Goal: Transaction & Acquisition: Purchase product/service

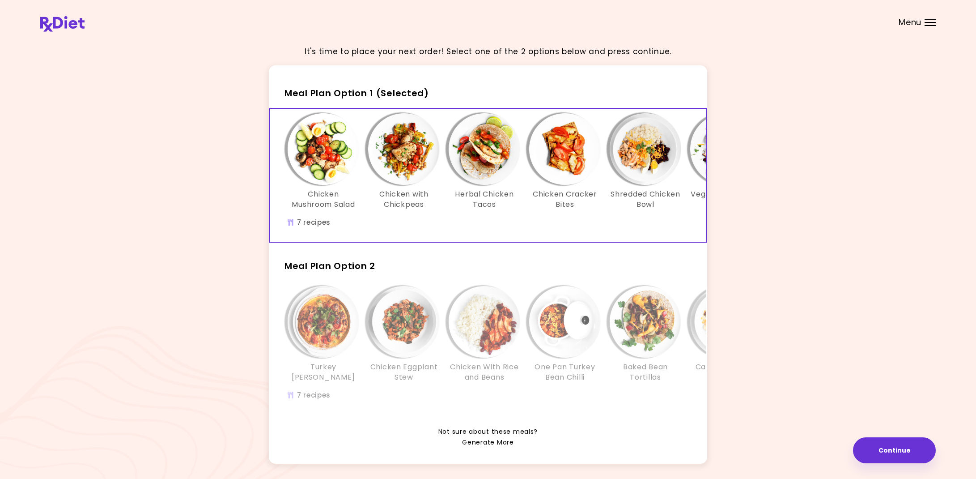
click at [481, 438] on link "Generate More" at bounding box center [487, 442] width 51 height 11
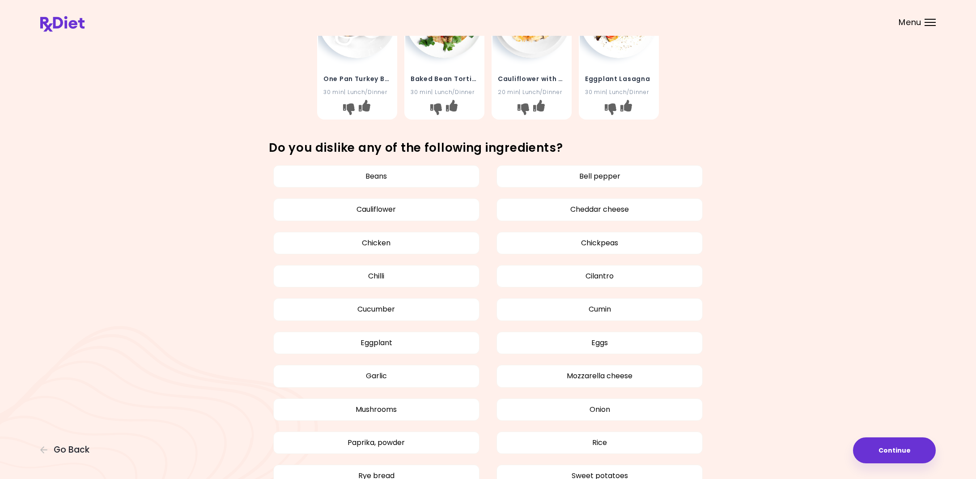
scroll to position [386, 0]
click at [399, 408] on button "Mushrooms" at bounding box center [376, 409] width 206 height 22
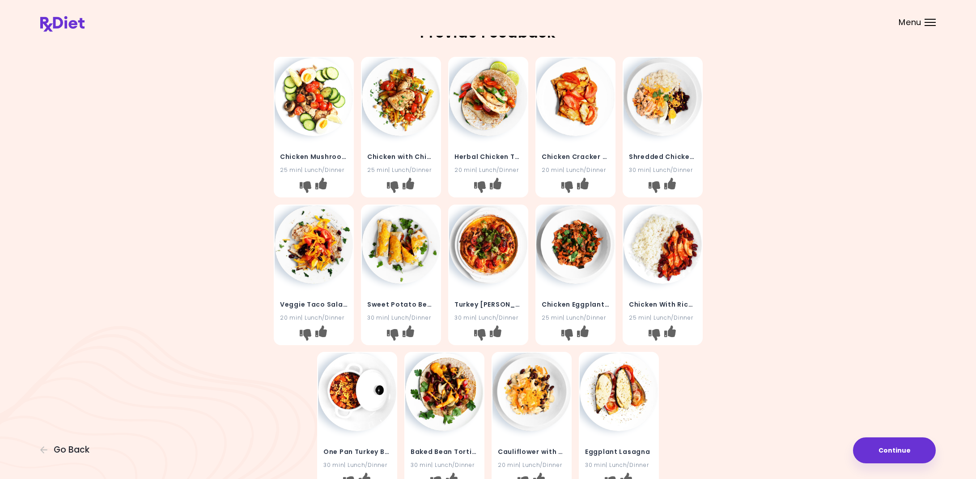
scroll to position [11, 0]
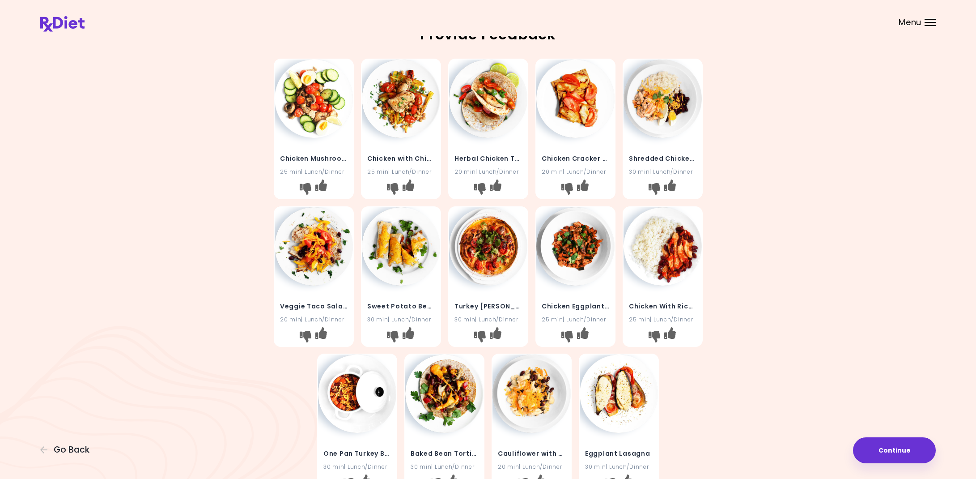
click at [485, 151] on h4 "Herbal Chicken Tacos" at bounding box center [489, 158] width 68 height 14
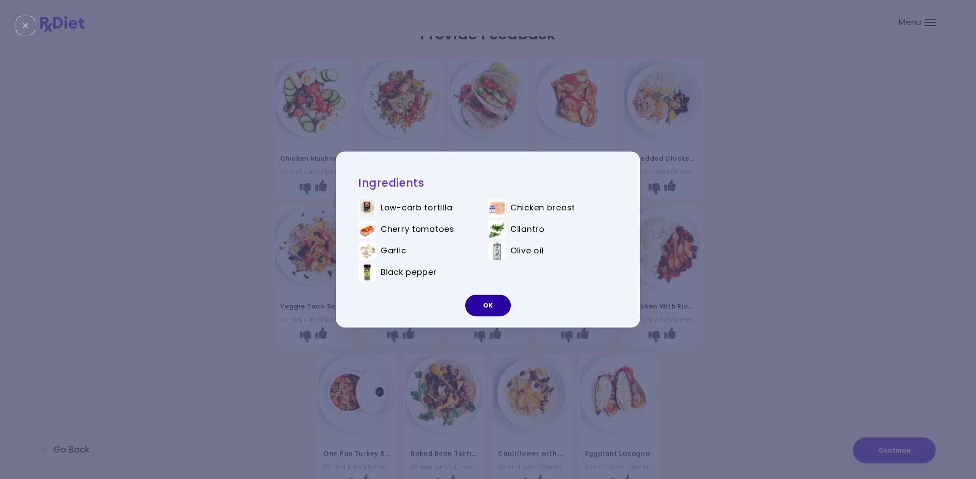
click at [487, 312] on button "OK" at bounding box center [488, 305] width 46 height 21
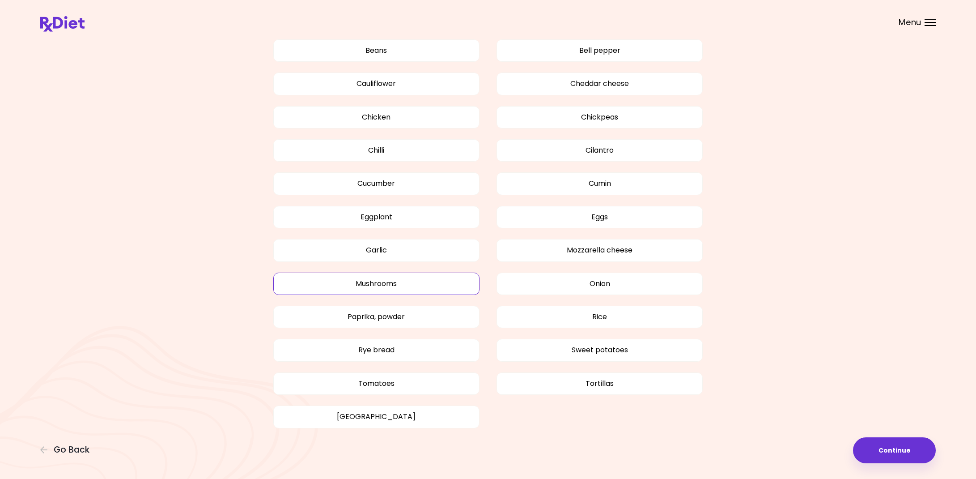
scroll to position [510, 0]
click at [884, 449] on button "Continue" at bounding box center [894, 450] width 83 height 26
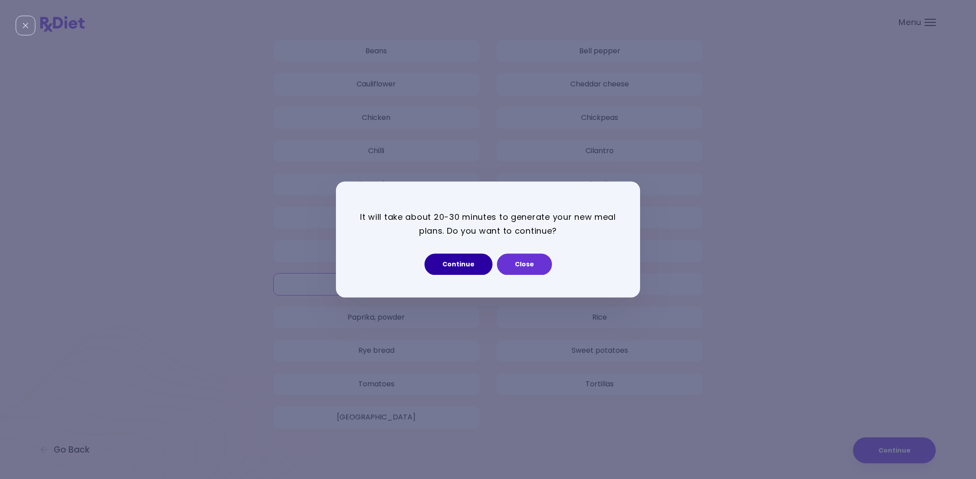
click at [459, 262] on button "Continue" at bounding box center [459, 264] width 68 height 21
select select "*"
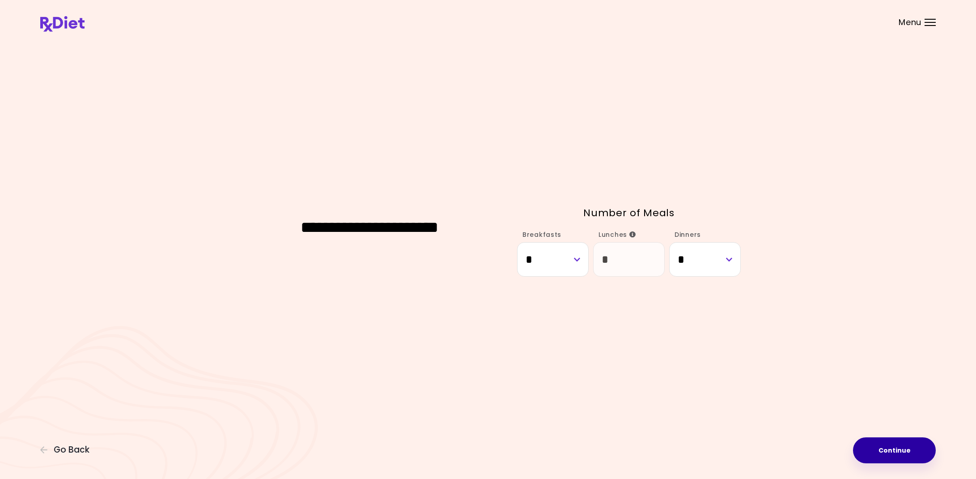
click at [901, 446] on button "Continue" at bounding box center [894, 450] width 83 height 26
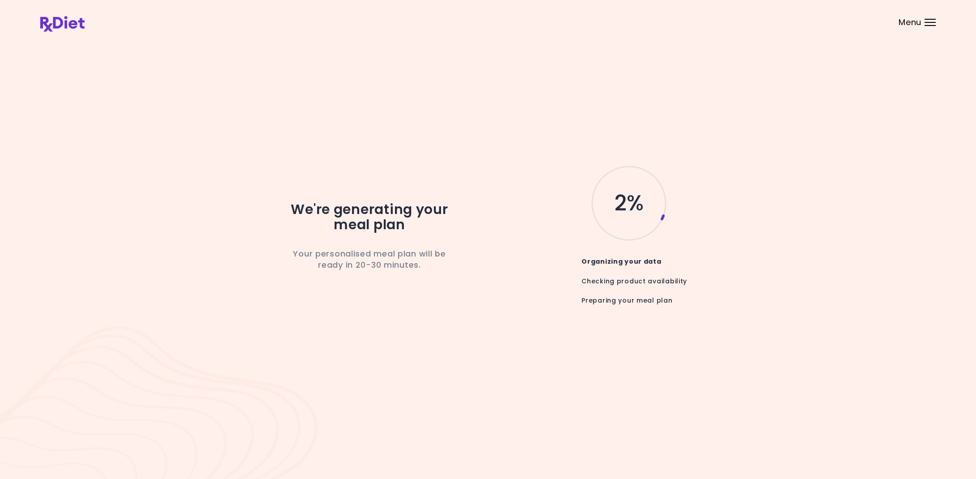
click at [931, 23] on div "Menu" at bounding box center [930, 22] width 11 height 7
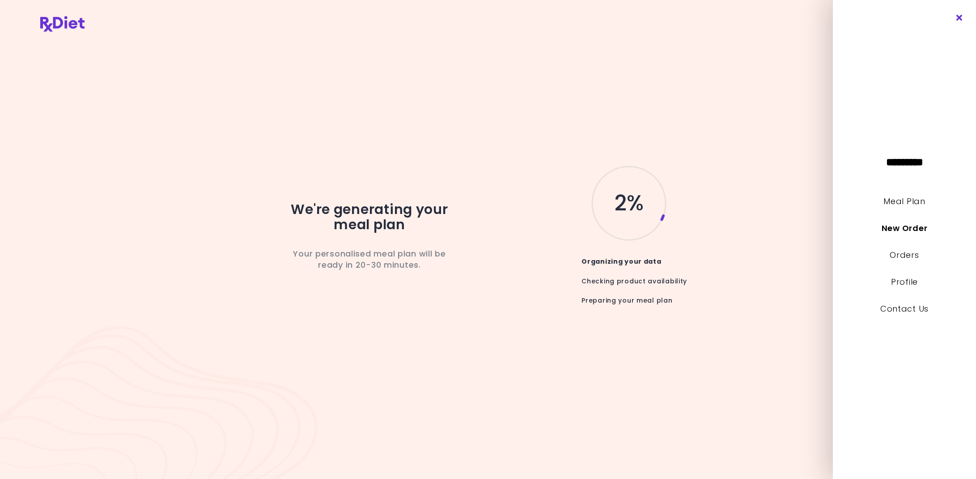
click at [959, 16] on icon "Close" at bounding box center [960, 18] width 8 height 6
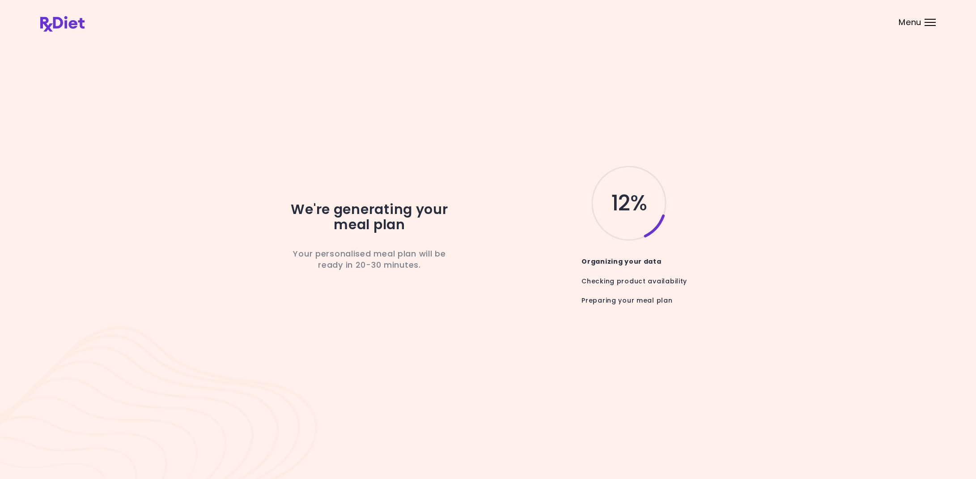
click at [926, 27] on header at bounding box center [488, 18] width 976 height 36
click at [915, 22] on span "Menu" at bounding box center [910, 22] width 23 height 8
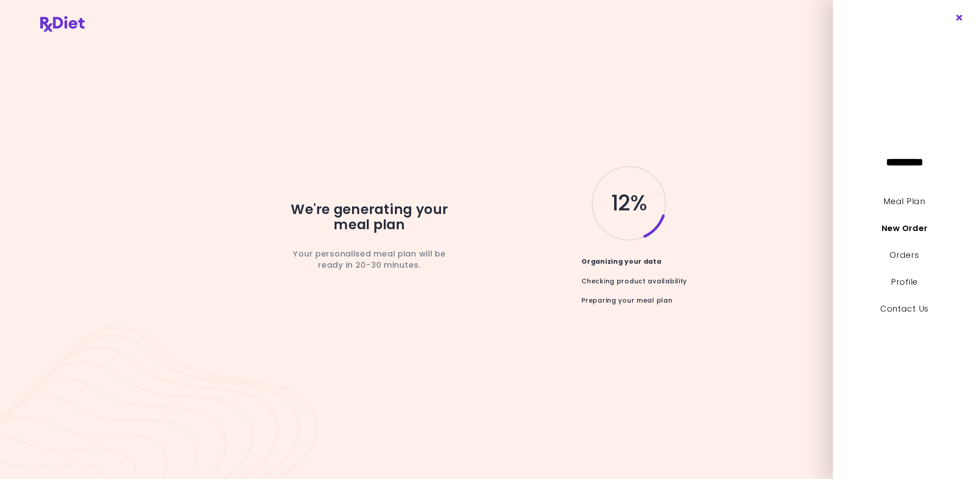
click at [958, 21] on icon "Close" at bounding box center [960, 18] width 8 height 6
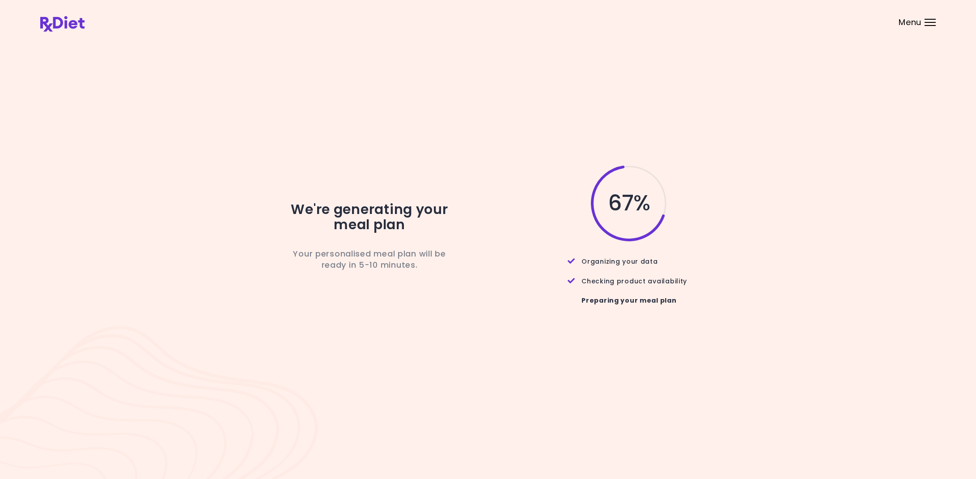
scroll to position [1, 0]
drag, startPoint x: 6, startPoint y: 239, endPoint x: 23, endPoint y: 266, distance: 32.1
click at [23, 266] on div "We're generating your meal plan Your personalised meal plan will be ready in 5-…" at bounding box center [488, 239] width 976 height 479
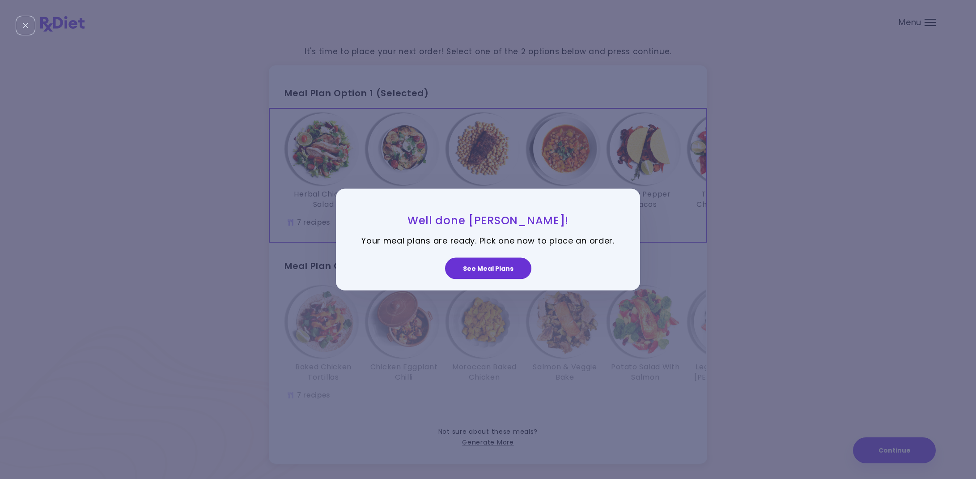
click at [487, 267] on button "See Meal Plans" at bounding box center [488, 267] width 86 height 21
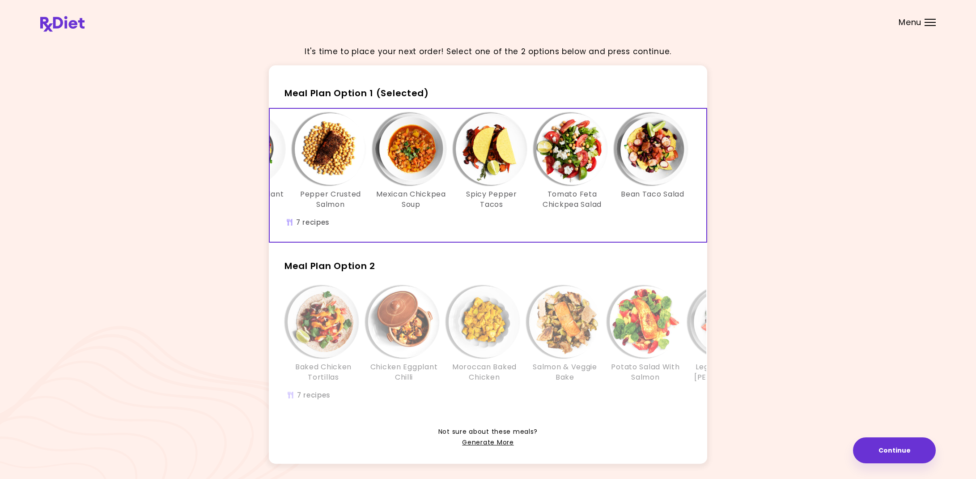
scroll to position [0, 154]
click at [520, 283] on div "Baked Chicken Tortillas Chicken Eggplant Chilli Moroccan Baked Chicken Salmon &…" at bounding box center [565, 347] width 590 height 133
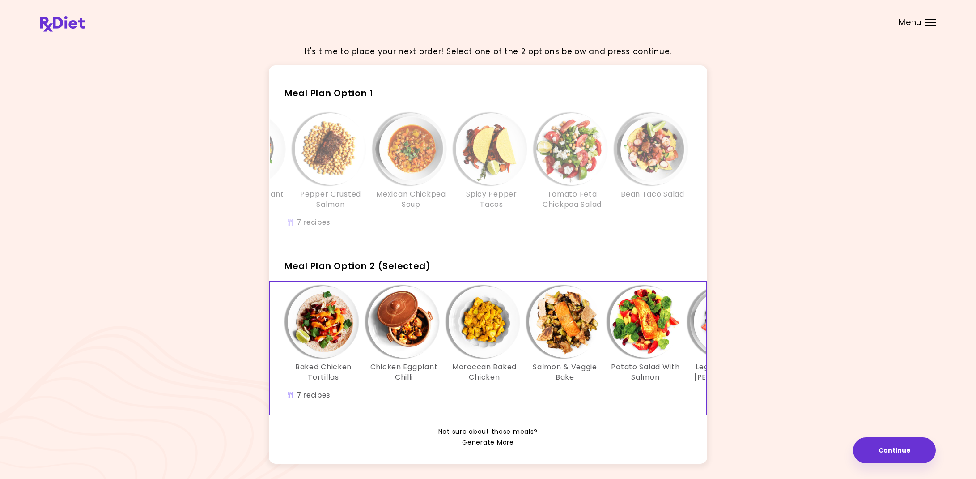
click at [705, 327] on img "Info - Legume Salad & Carrot Bacon - Meal Plan Option 2 (Selected)" at bounding box center [726, 322] width 72 height 72
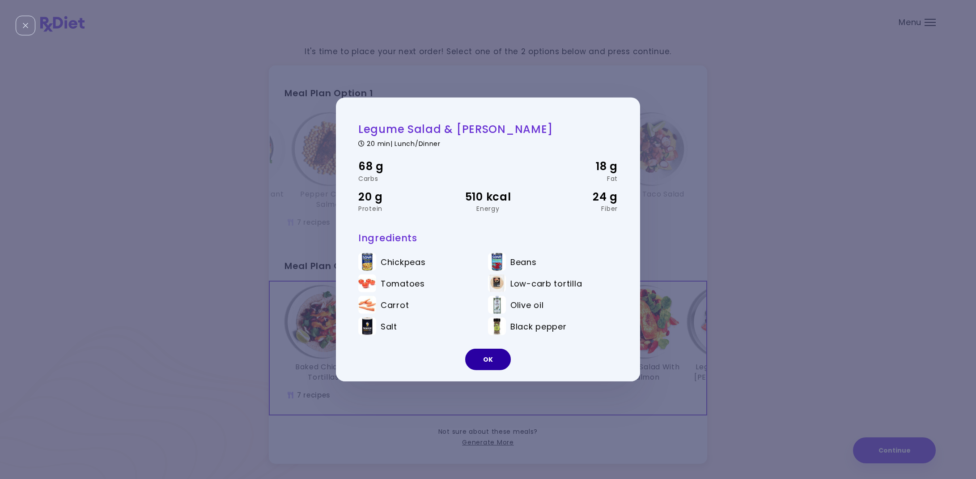
click at [497, 355] on button "OK" at bounding box center [488, 358] width 46 height 21
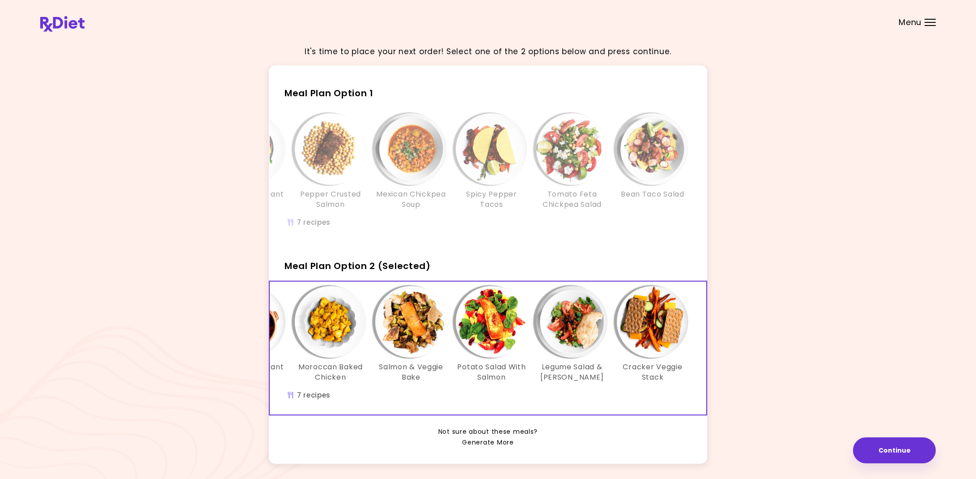
click at [481, 441] on link "Generate More" at bounding box center [487, 442] width 51 height 11
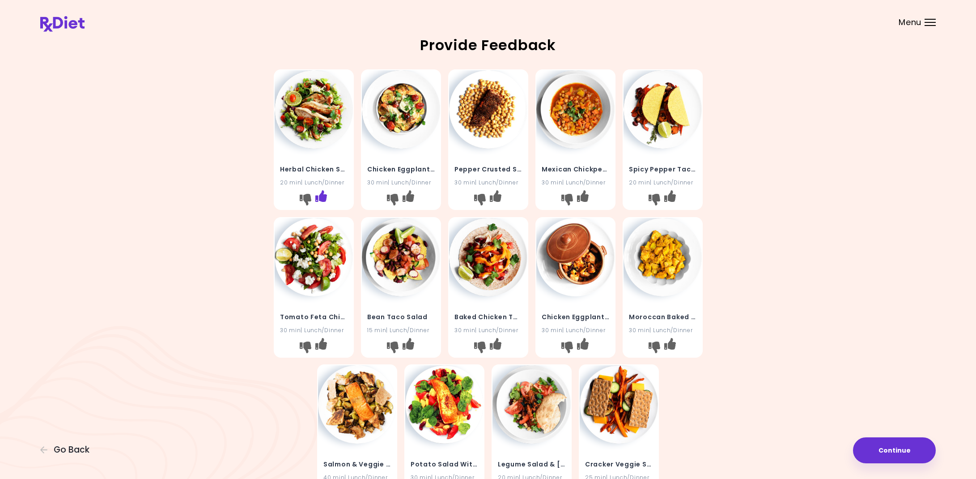
click at [321, 197] on icon "I like this recipe" at bounding box center [321, 196] width 12 height 12
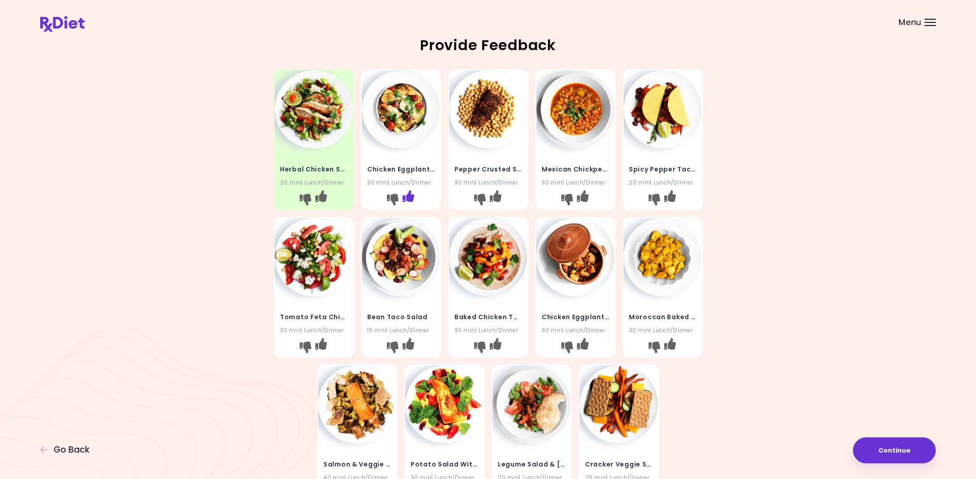
click at [412, 195] on icon "I like this recipe" at bounding box center [408, 196] width 12 height 12
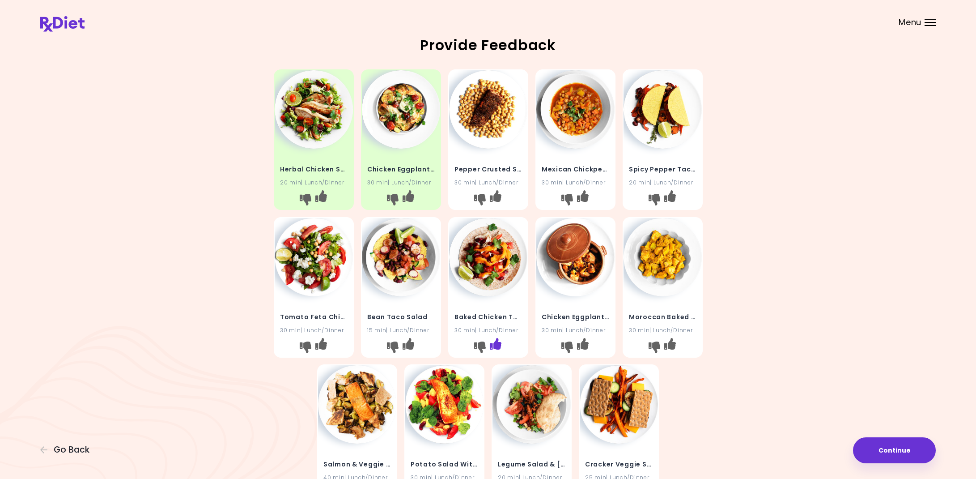
click at [497, 343] on icon "I like this recipe" at bounding box center [495, 343] width 12 height 12
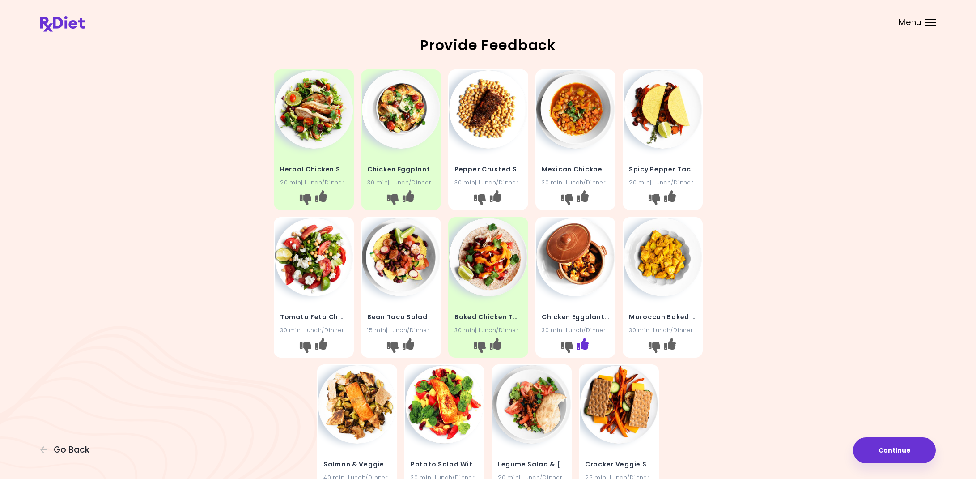
click at [582, 340] on icon "I like this recipe" at bounding box center [583, 343] width 12 height 12
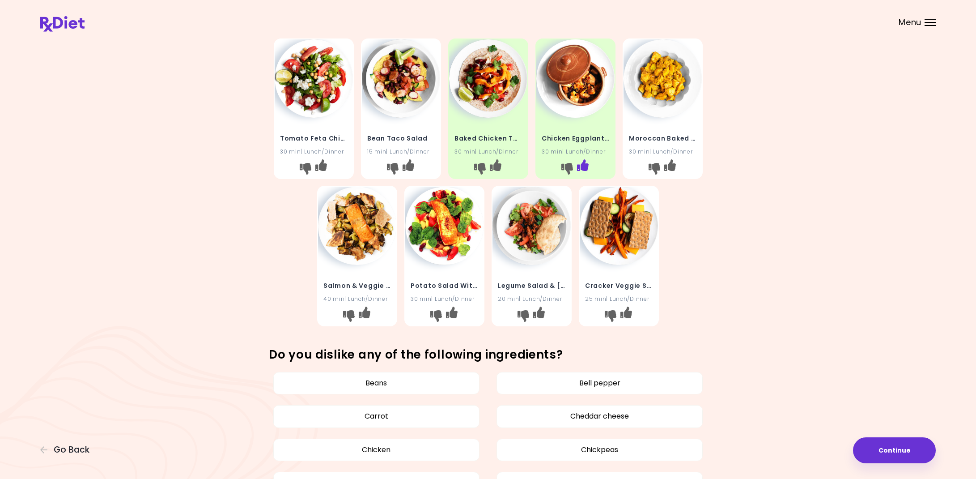
scroll to position [190, 0]
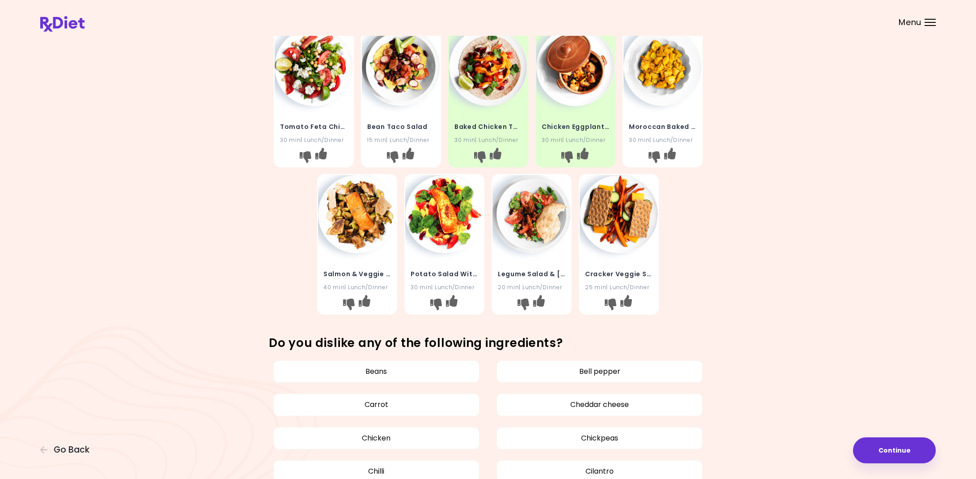
click at [443, 270] on h4 "Potato Salad With Salmon" at bounding box center [445, 274] width 68 height 14
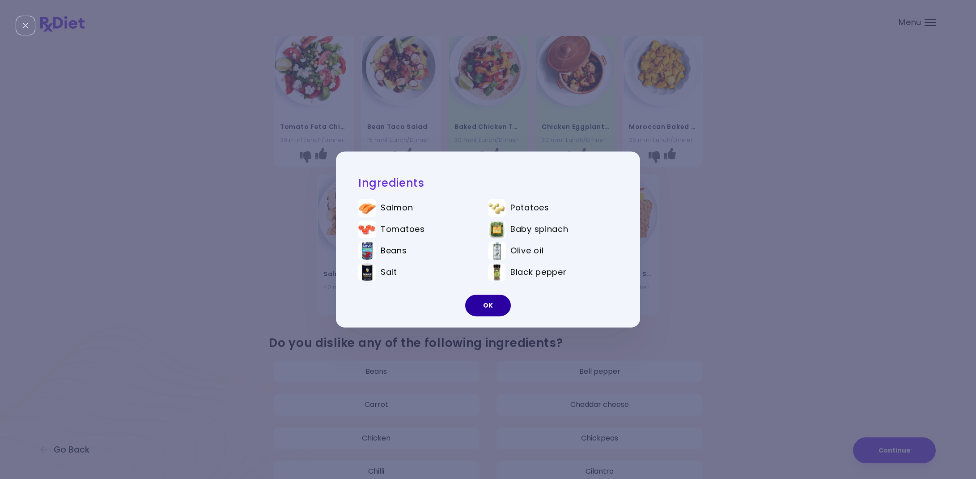
click at [482, 304] on button "OK" at bounding box center [488, 305] width 46 height 21
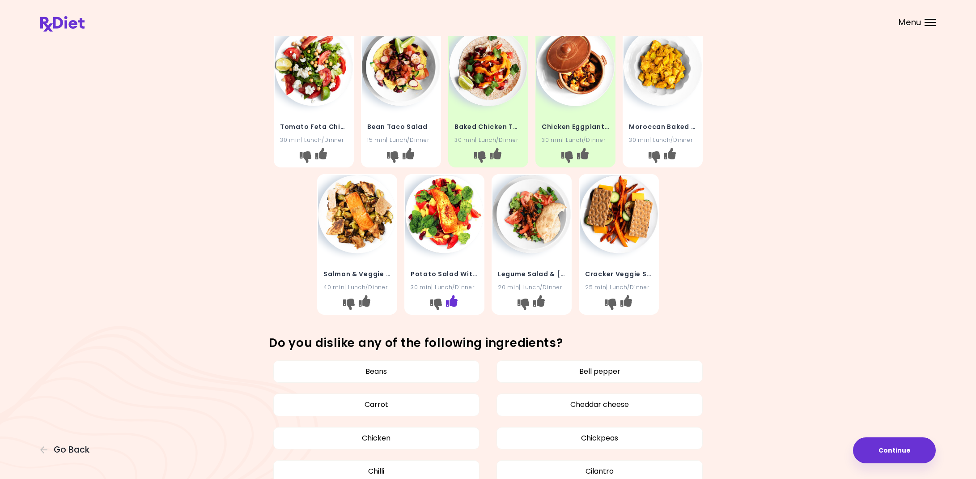
click at [452, 299] on icon "I like this recipe" at bounding box center [452, 301] width 12 height 12
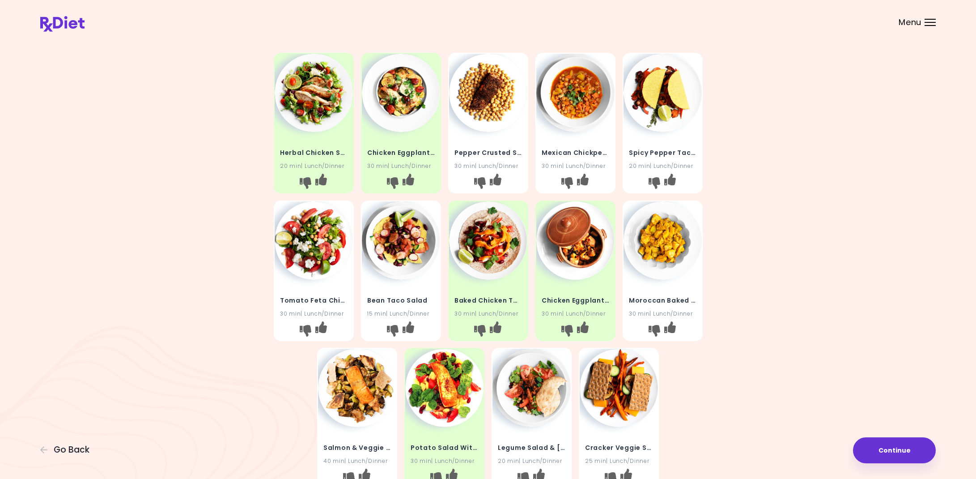
scroll to position [15, 0]
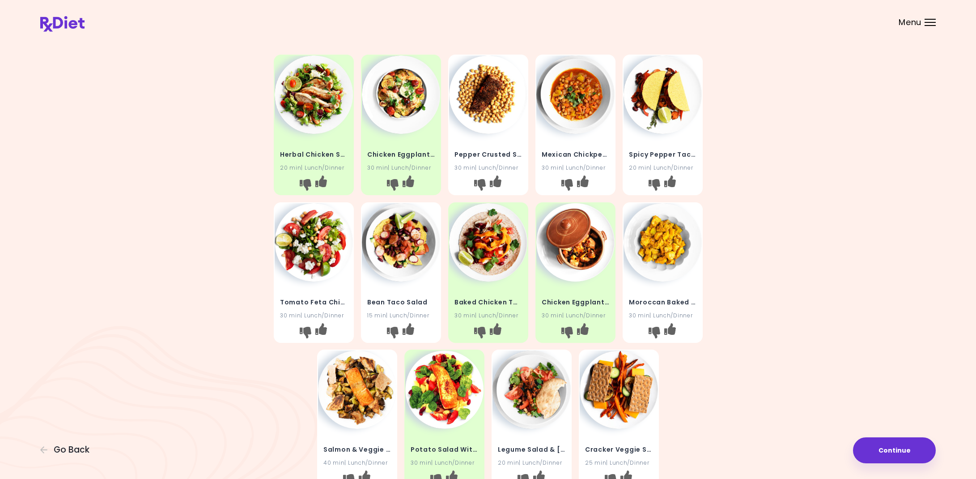
click at [679, 297] on h4 "Moroccan Baked Chicken" at bounding box center [663, 302] width 68 height 14
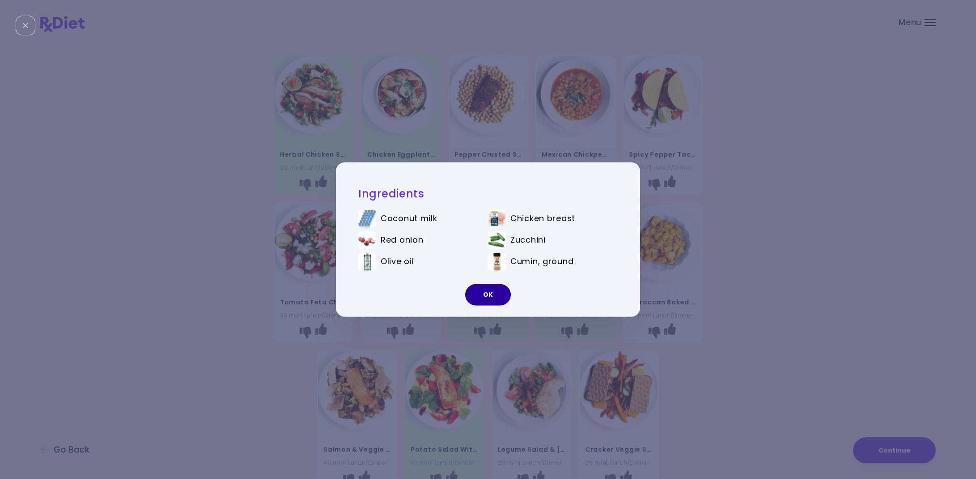
click at [485, 291] on button "OK" at bounding box center [488, 294] width 46 height 21
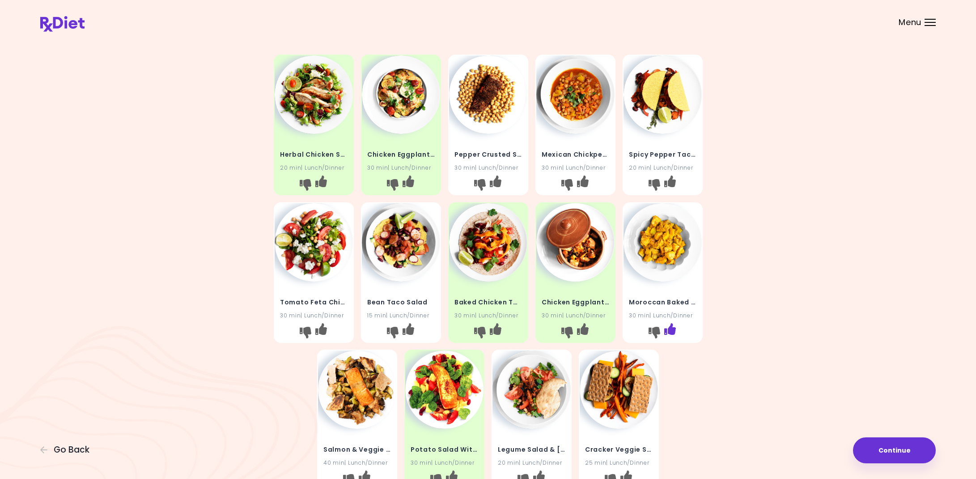
click at [673, 325] on icon "I like this recipe" at bounding box center [670, 329] width 12 height 12
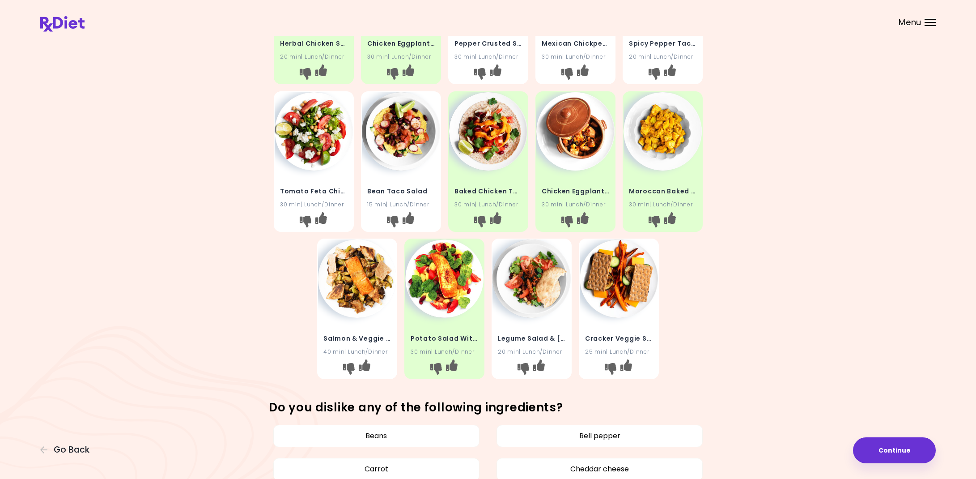
scroll to position [139, 0]
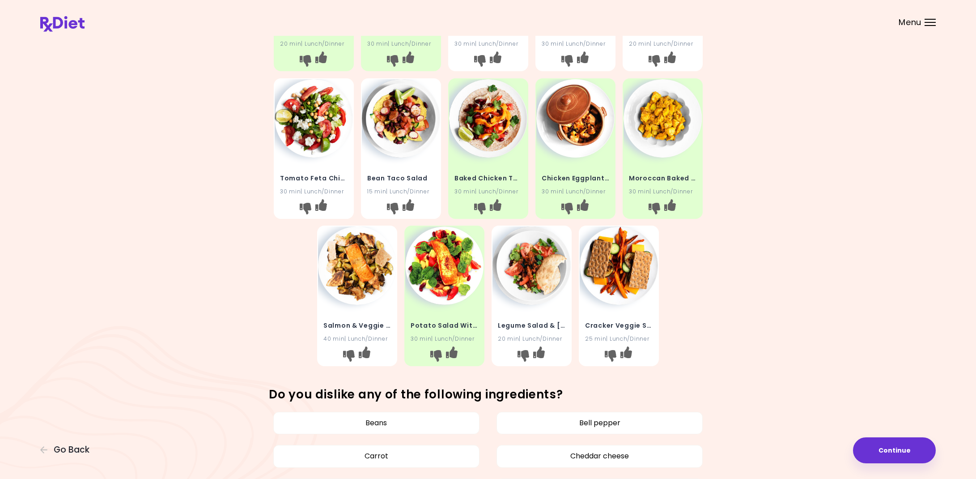
click at [361, 322] on h4 "Salmon & Veggie Bake" at bounding box center [357, 326] width 68 height 14
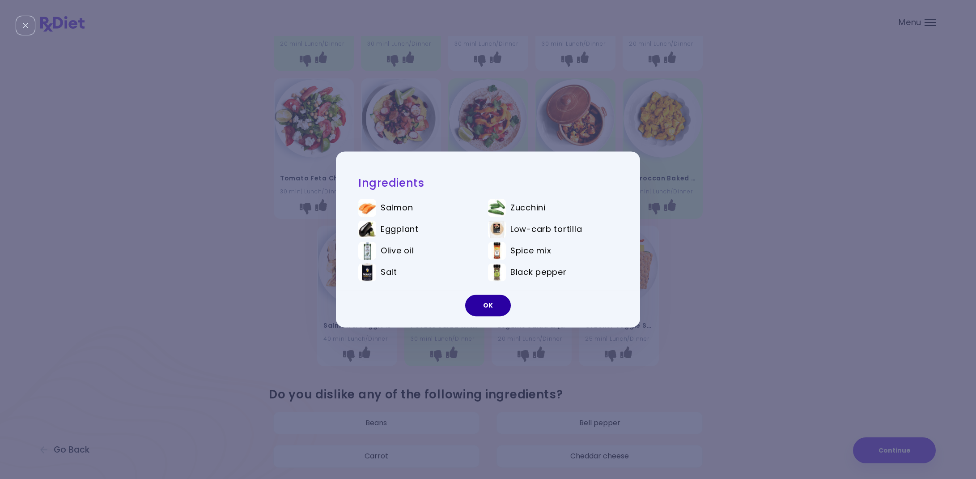
click at [494, 309] on button "OK" at bounding box center [488, 305] width 46 height 21
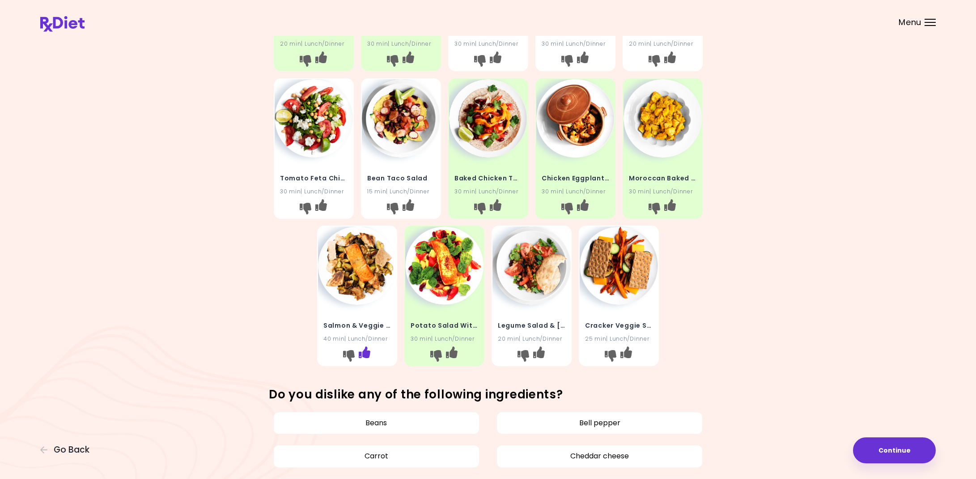
click at [364, 347] on icon "I like this recipe" at bounding box center [365, 352] width 12 height 12
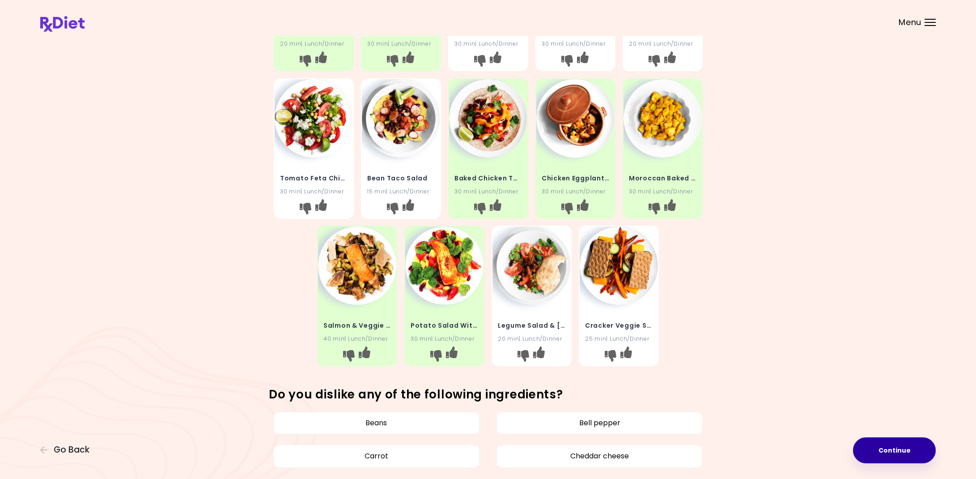
click at [888, 449] on button "Continue" at bounding box center [894, 450] width 83 height 26
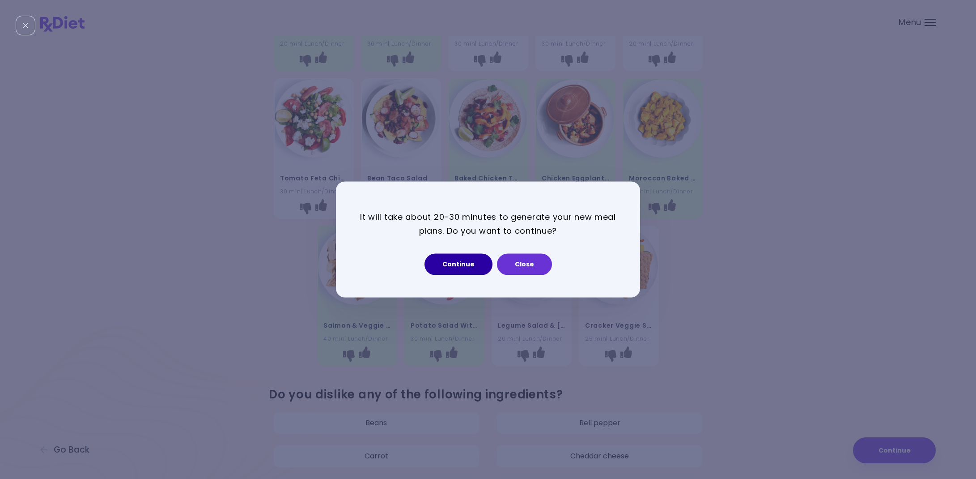
click at [454, 267] on button "Continue" at bounding box center [459, 264] width 68 height 21
select select "*"
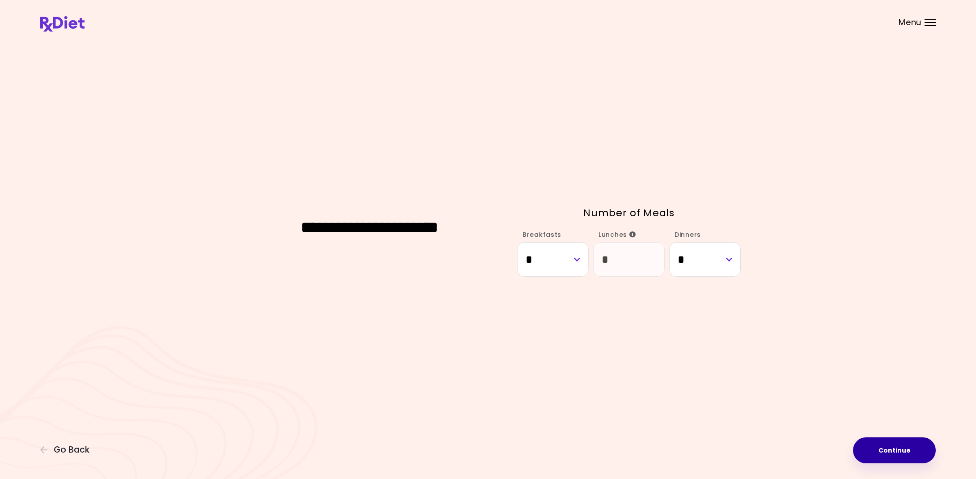
click at [902, 446] on button "Continue" at bounding box center [894, 450] width 83 height 26
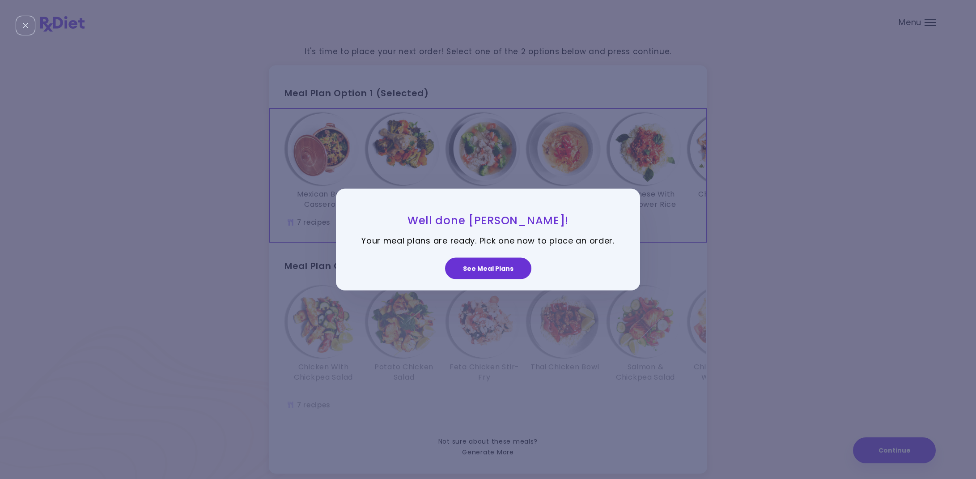
click at [489, 270] on button "See Meal Plans" at bounding box center [488, 267] width 86 height 21
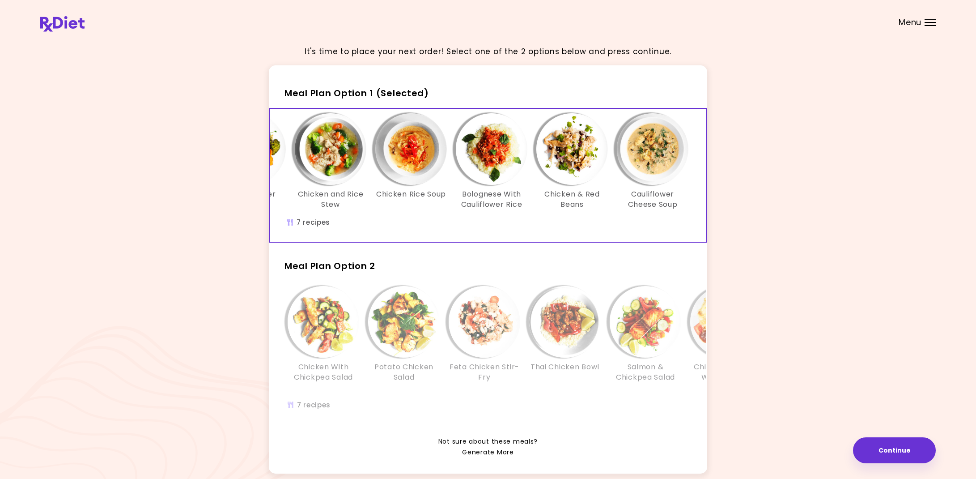
scroll to position [0, 154]
click at [328, 362] on h3 "Chicken With Chickpea Salad" at bounding box center [324, 372] width 72 height 20
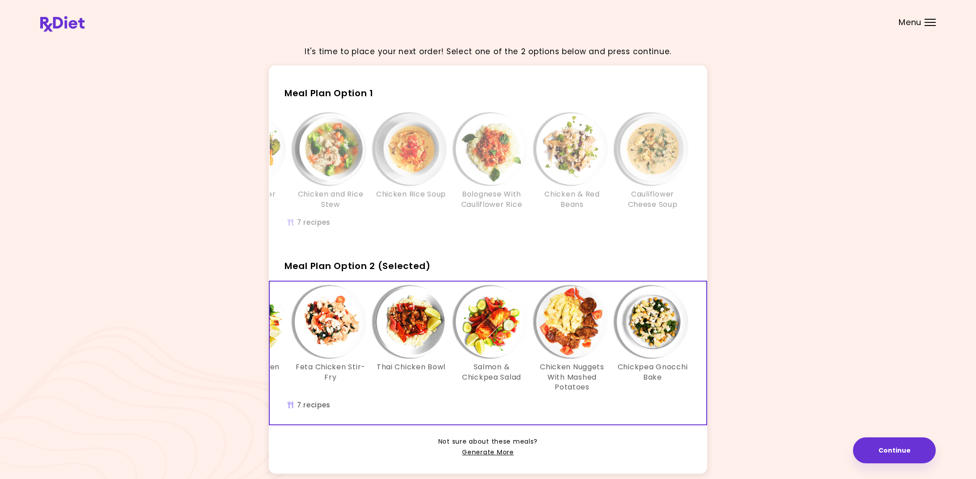
click at [624, 237] on div "Mexican Bean Casserole Black Pepper Chicken Chicken and Rice Stew Chicken Rice …" at bounding box center [411, 175] width 590 height 133
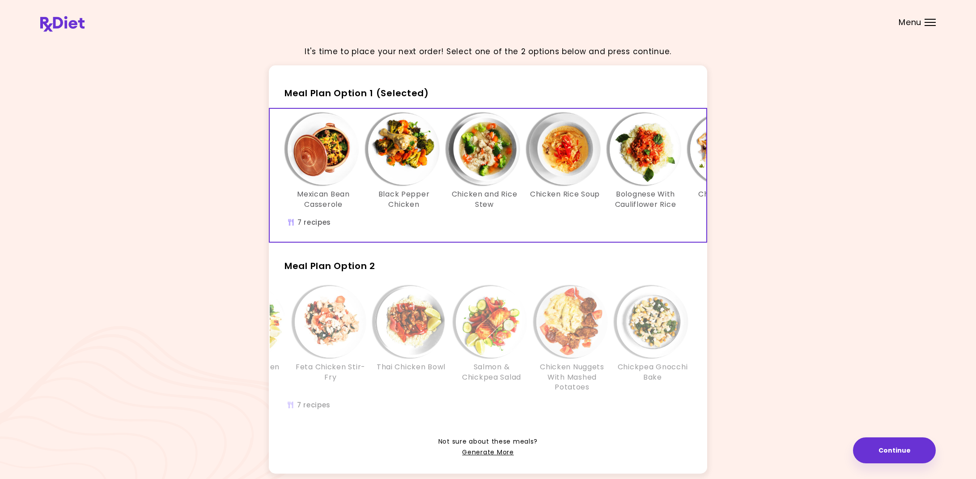
scroll to position [0, 0]
click at [405, 388] on div "Thai Chicken Bowl" at bounding box center [411, 339] width 81 height 106
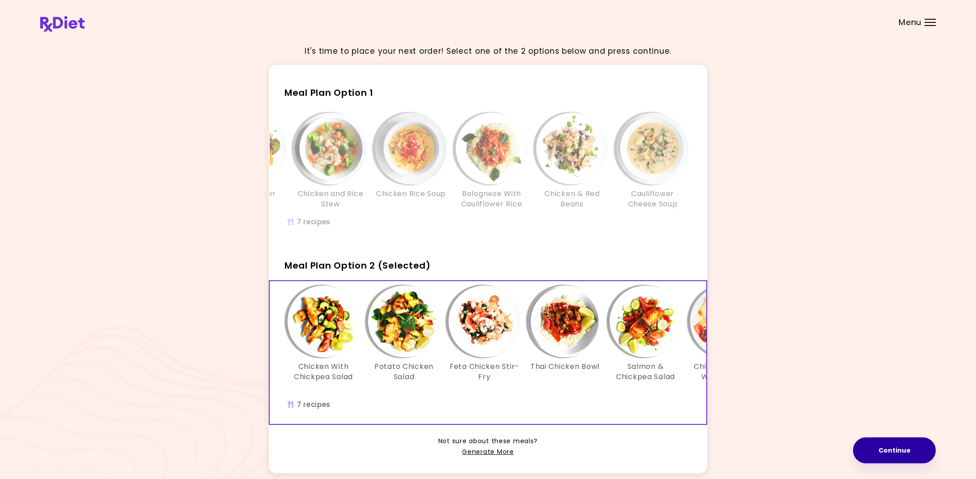
click at [883, 455] on button "Continue" at bounding box center [894, 450] width 83 height 26
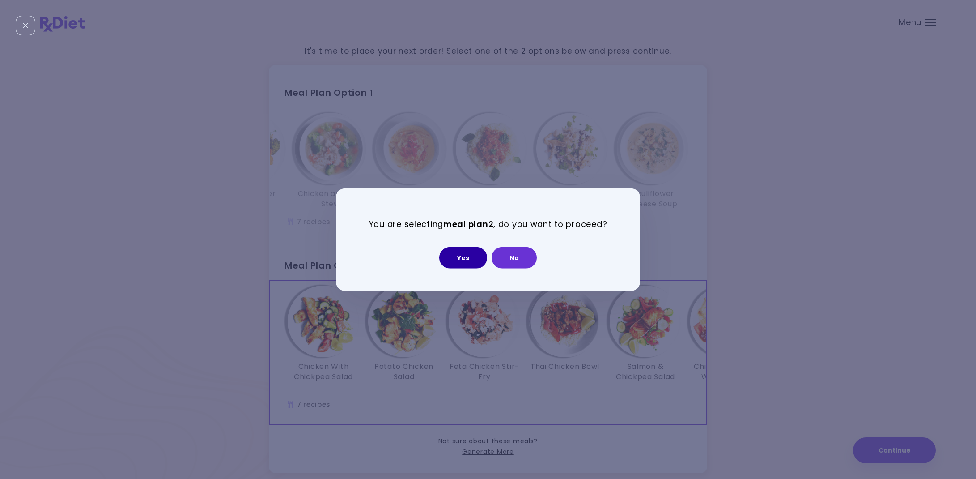
click at [459, 261] on button "Yes" at bounding box center [463, 256] width 48 height 21
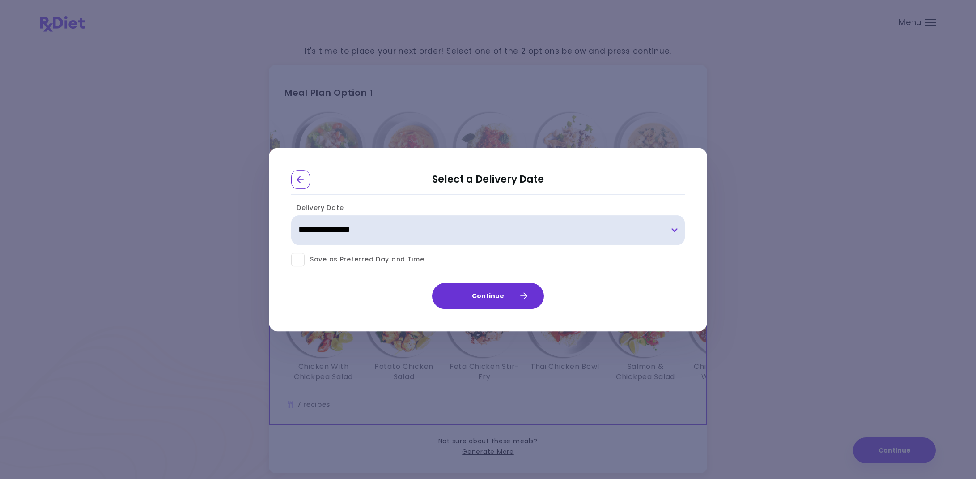
select select "**********"
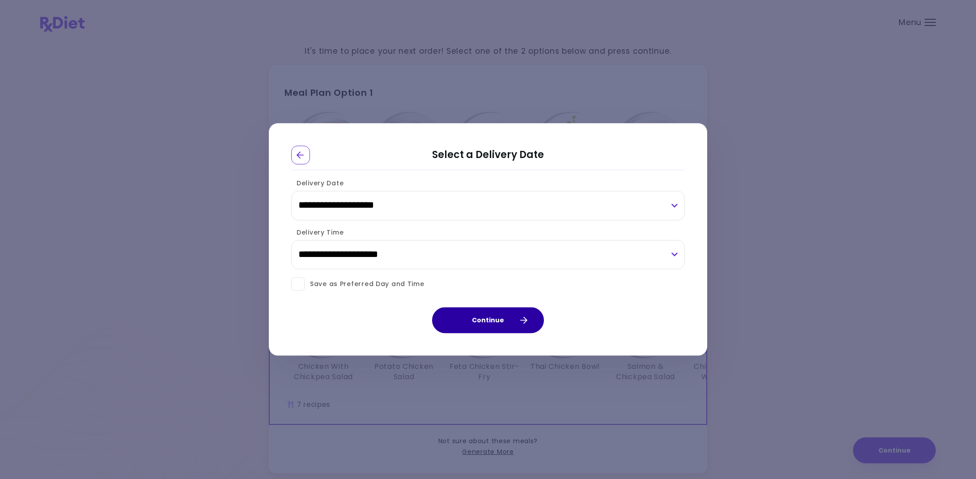
click at [476, 318] on button "Continue" at bounding box center [488, 320] width 112 height 26
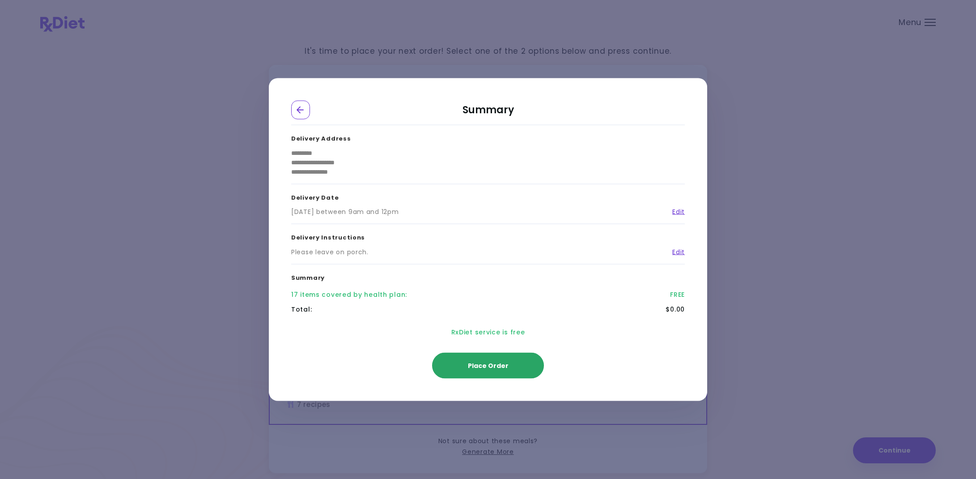
click at [494, 373] on button "Place Order" at bounding box center [488, 366] width 112 height 26
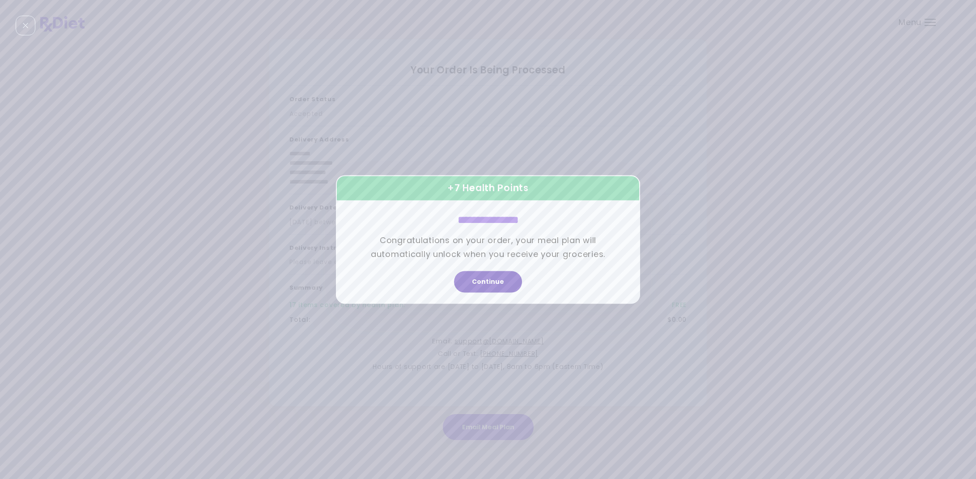
click at [489, 282] on button "Continue" at bounding box center [488, 281] width 68 height 21
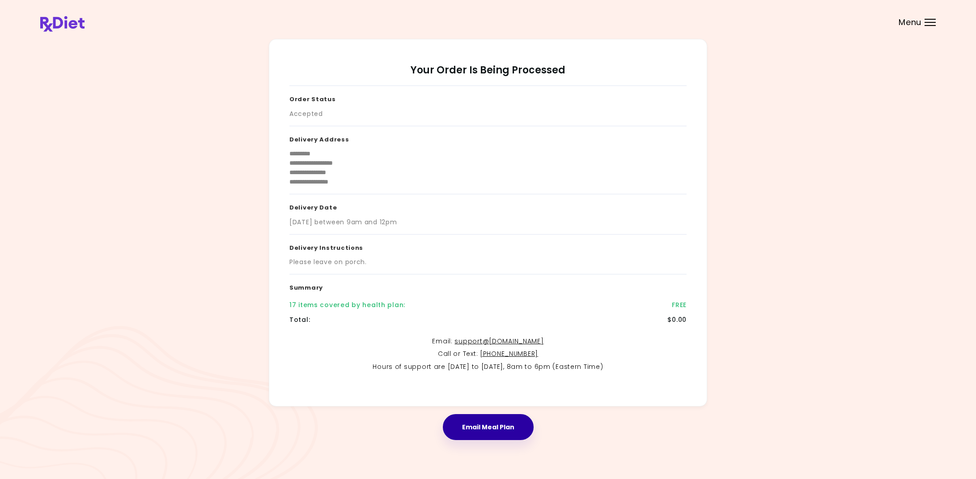
click at [477, 425] on button "Email Meal Plan" at bounding box center [488, 427] width 91 height 26
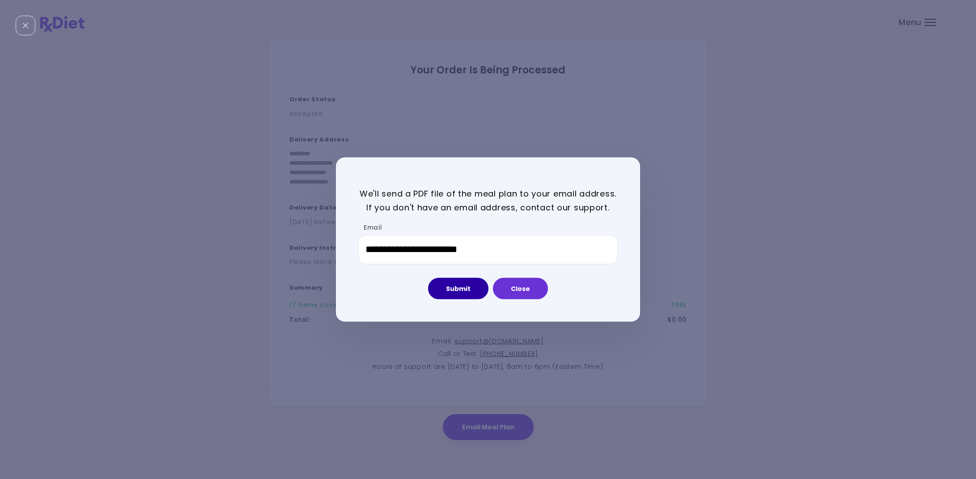
click at [456, 285] on button "Submit" at bounding box center [458, 287] width 60 height 21
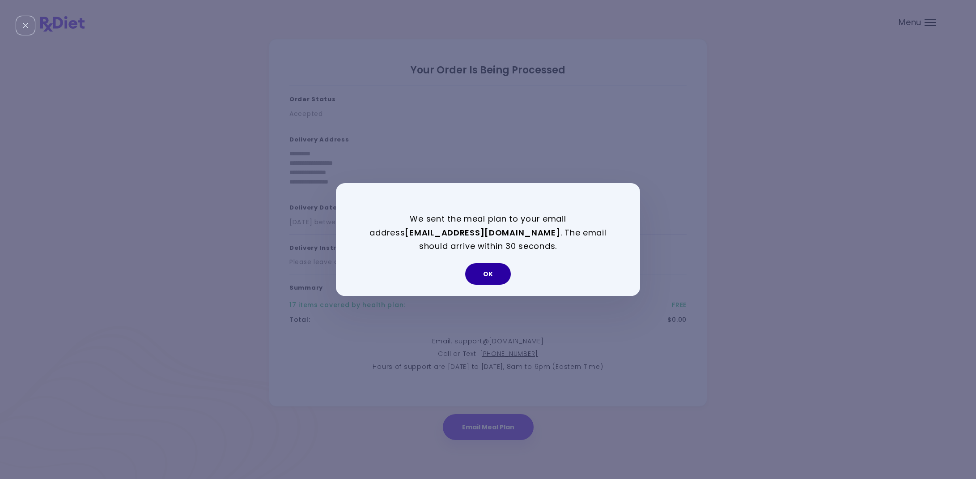
click at [493, 272] on button "OK" at bounding box center [488, 273] width 46 height 21
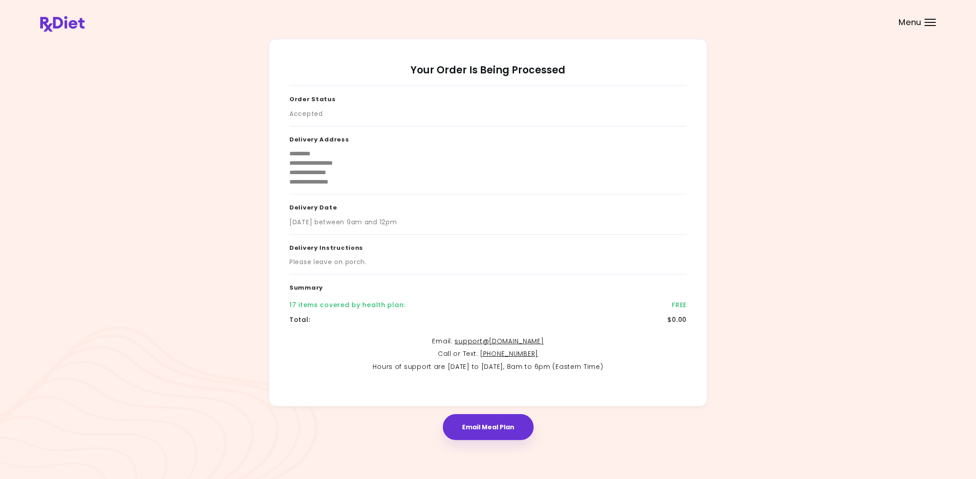
click at [921, 22] on span "Menu" at bounding box center [910, 22] width 23 height 8
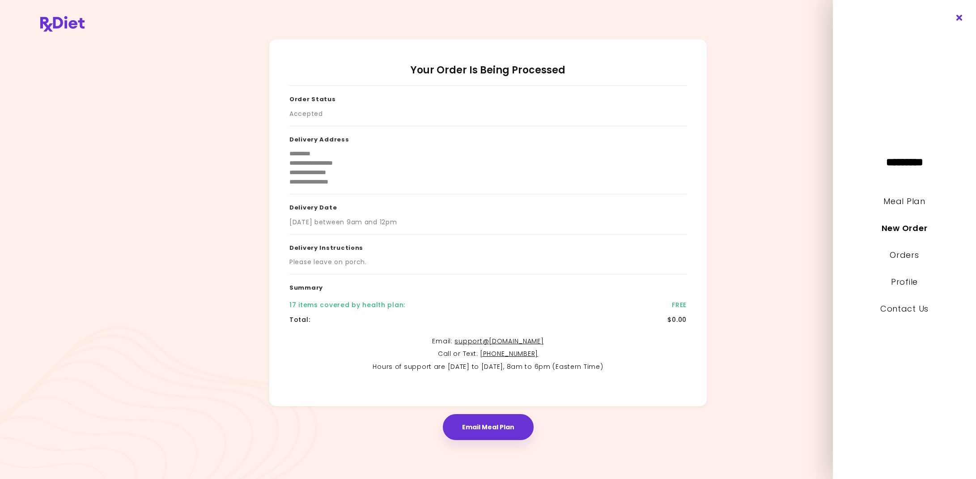
drag, startPoint x: 953, startPoint y: 14, endPoint x: 957, endPoint y: 16, distance: 4.7
click at [955, 15] on div "********* Meal Plan New Order Orders Profile Contact Us" at bounding box center [904, 239] width 143 height 479
click at [958, 16] on icon "Close" at bounding box center [960, 18] width 8 height 6
